Goal: Information Seeking & Learning: Check status

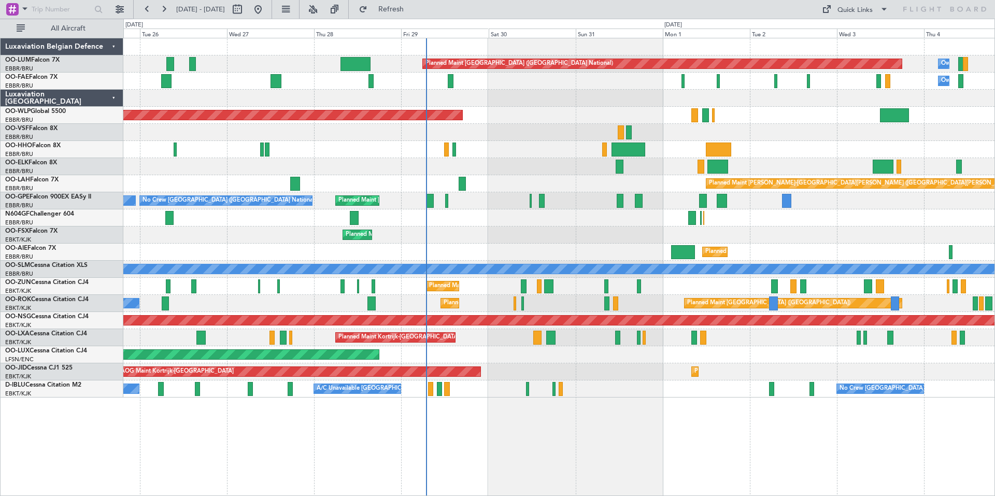
click at [502, 339] on div "Planned Maint [GEOGRAPHIC_DATA] ([GEOGRAPHIC_DATA] National) Owner [GEOGRAPHIC_…" at bounding box center [558, 217] width 871 height 359
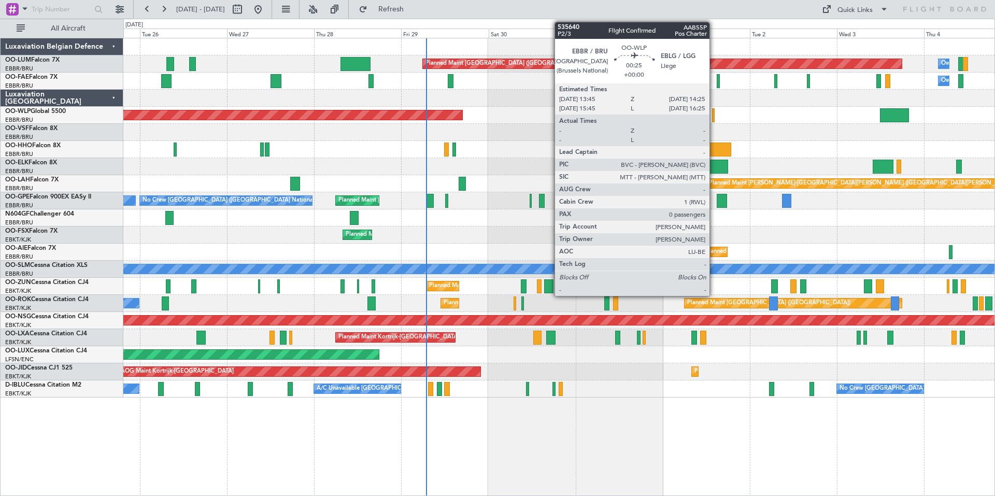
click at [714, 115] on div at bounding box center [713, 115] width 3 height 14
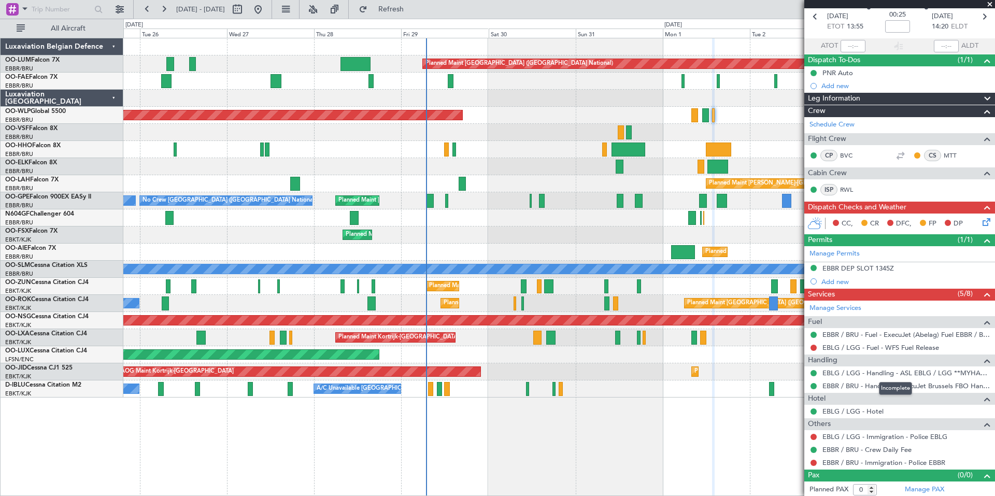
scroll to position [49, 0]
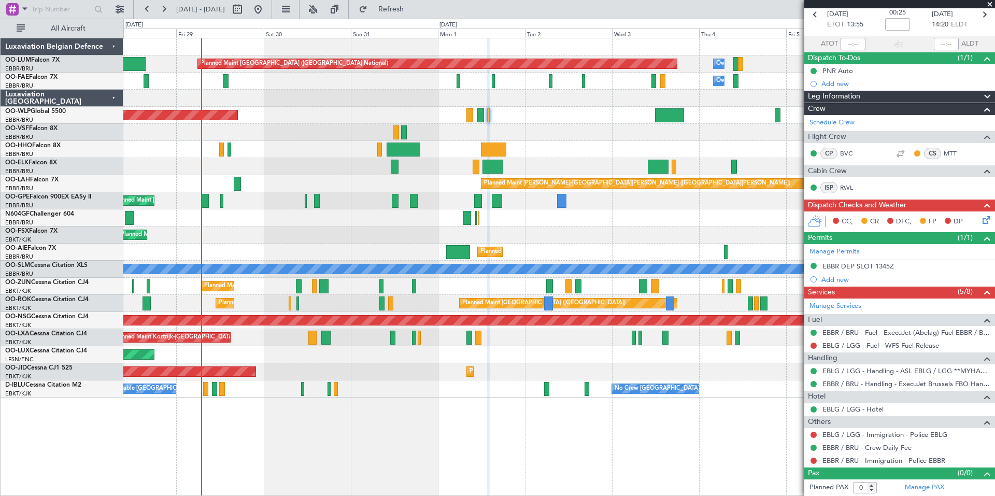
click at [485, 375] on div "Planned Maint [GEOGRAPHIC_DATA] ([GEOGRAPHIC_DATA] National) Owner [GEOGRAPHIC_…" at bounding box center [558, 217] width 871 height 359
click at [990, 6] on span at bounding box center [990, 4] width 10 height 9
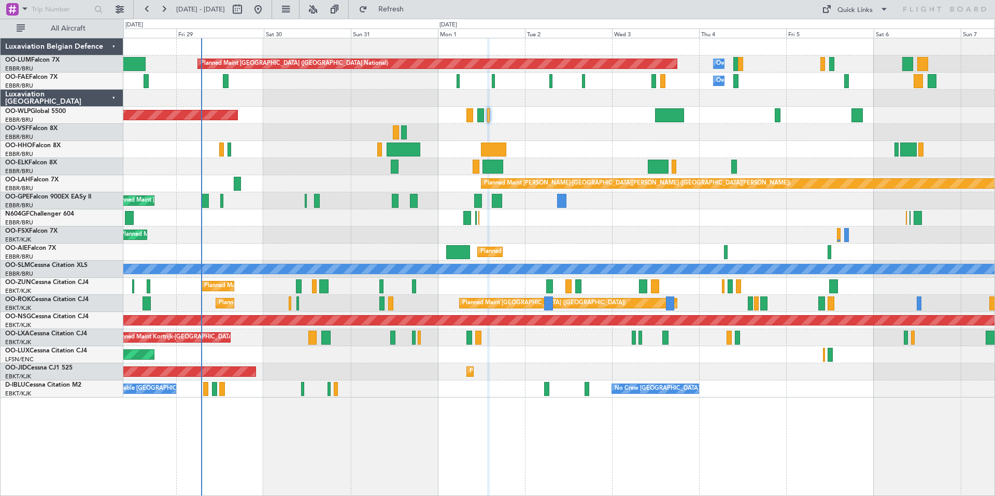
scroll to position [0, 0]
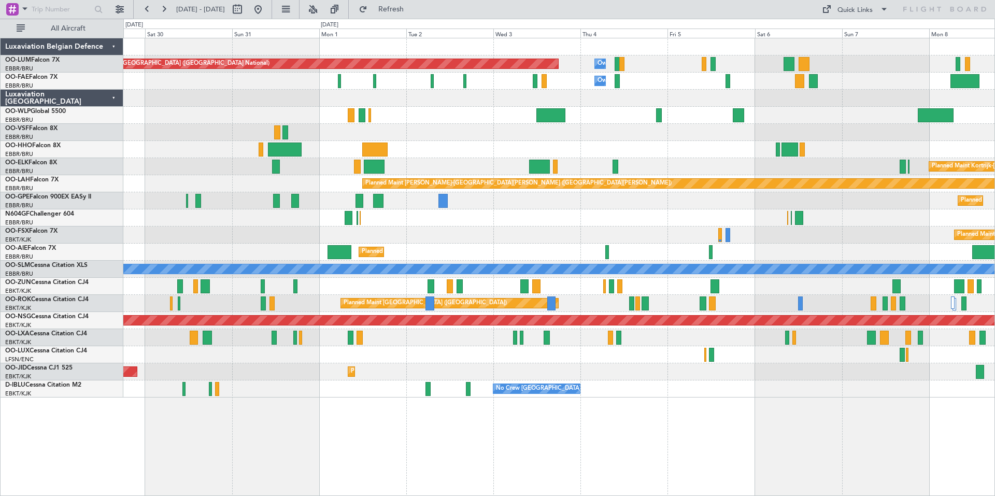
click at [828, 156] on div "Planned Maint [GEOGRAPHIC_DATA] ([GEOGRAPHIC_DATA] National) Owner [GEOGRAPHIC_…" at bounding box center [558, 217] width 871 height 359
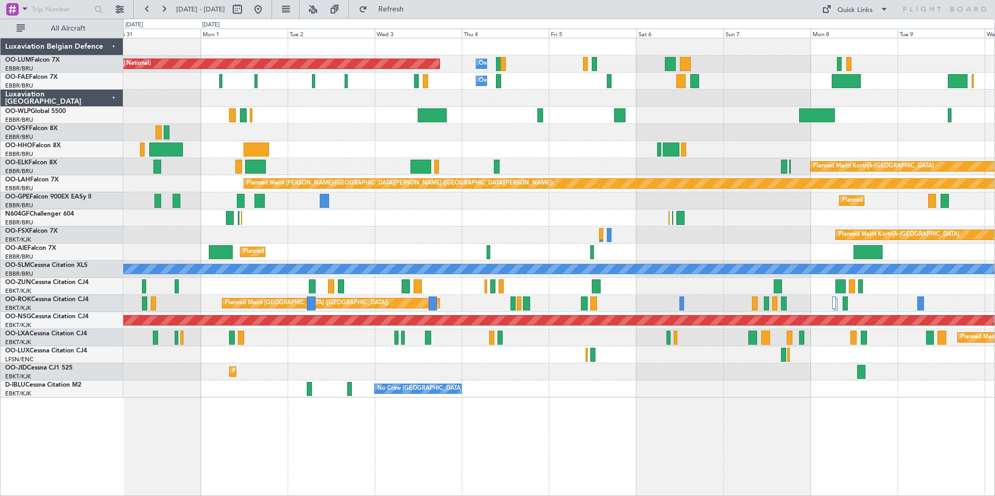
click at [706, 212] on div at bounding box center [558, 217] width 871 height 17
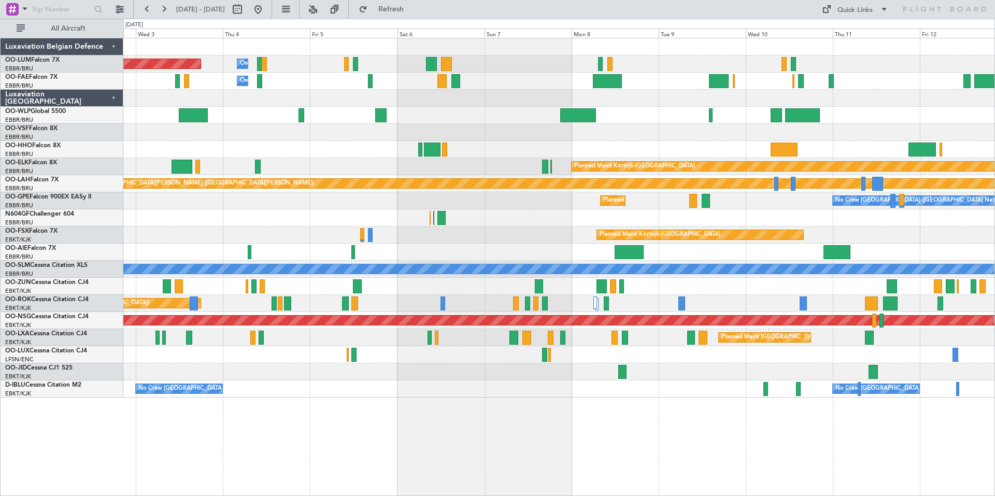
click at [644, 279] on div at bounding box center [558, 286] width 871 height 17
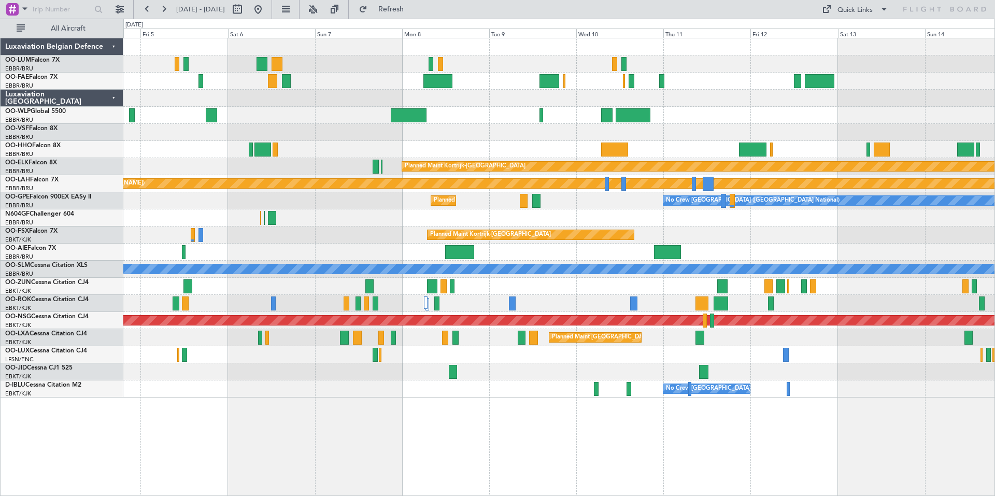
click at [537, 430] on div "Owner Melsbroek Air Base Planned Maint [GEOGRAPHIC_DATA] ([GEOGRAPHIC_DATA]) Ow…" at bounding box center [559, 267] width 872 height 458
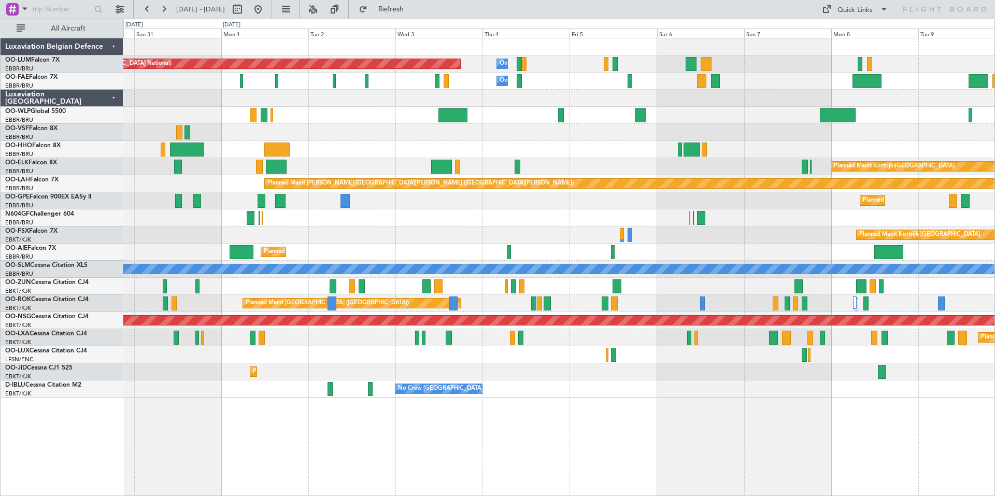
click at [553, 354] on div "Owner Melsbroek Air Base Planned Maint [GEOGRAPHIC_DATA] ([GEOGRAPHIC_DATA]) Ow…" at bounding box center [558, 217] width 871 height 359
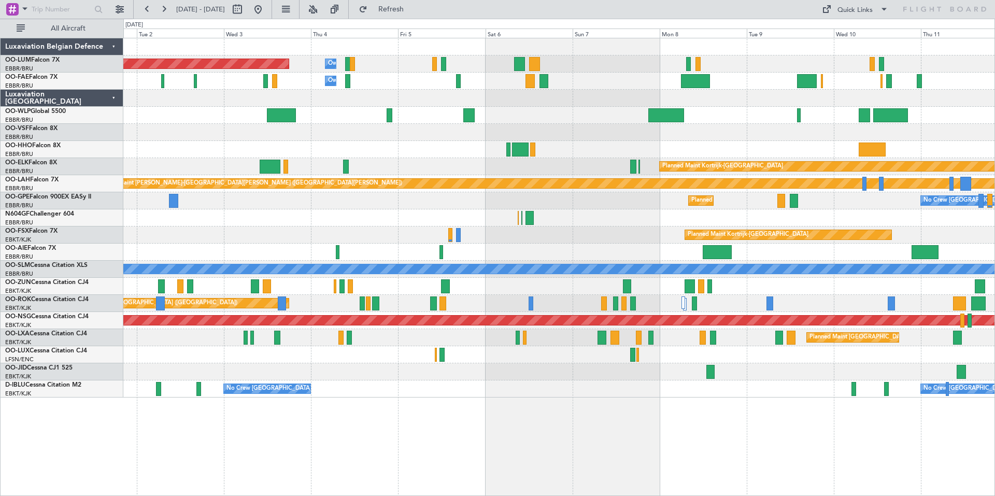
click at [655, 291] on div at bounding box center [558, 286] width 871 height 17
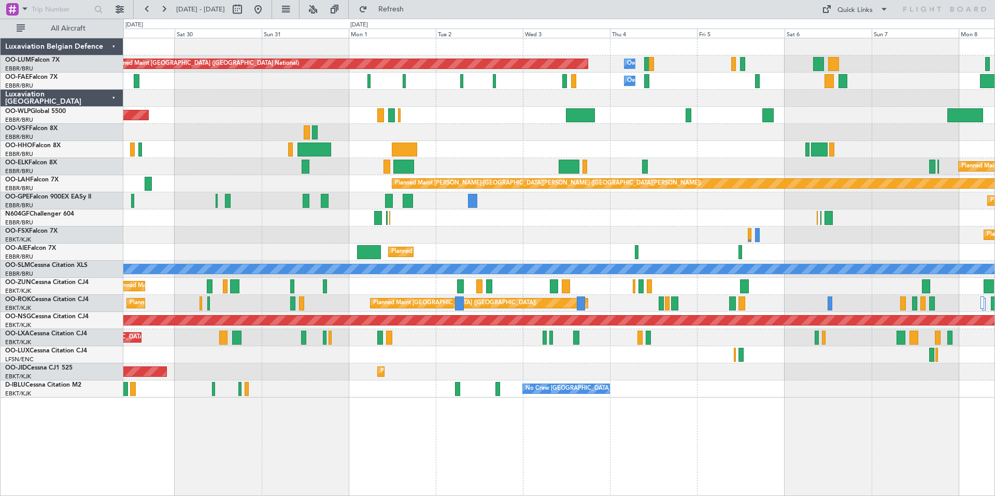
click at [593, 223] on div at bounding box center [558, 217] width 871 height 17
